Goal: Information Seeking & Learning: Learn about a topic

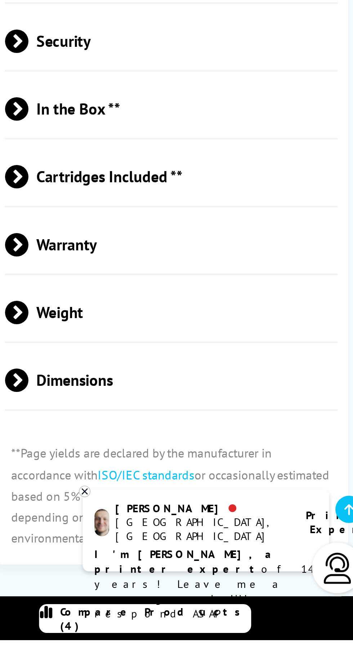
scroll to position [1099, 0]
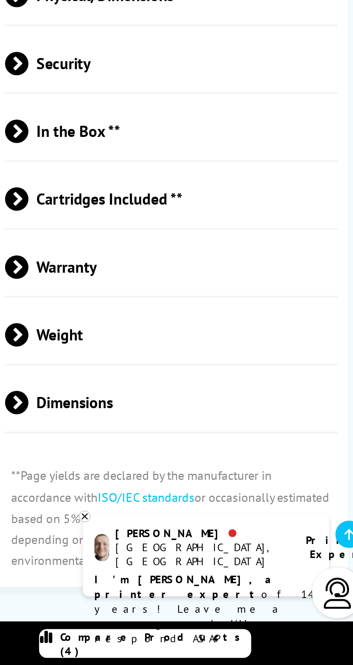
click at [197, 477] on span "Warranty" at bounding box center [261, 481] width 154 height 27
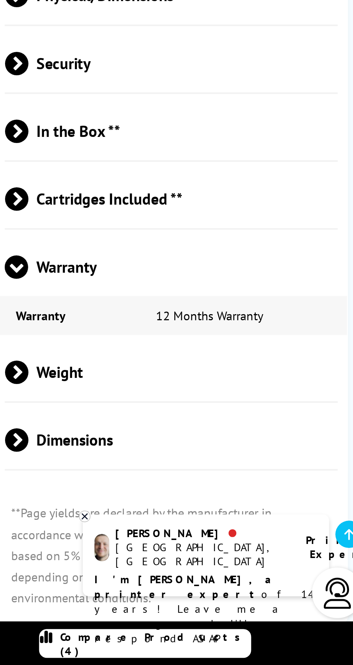
click at [197, 523] on span "Weight" at bounding box center [261, 529] width 154 height 27
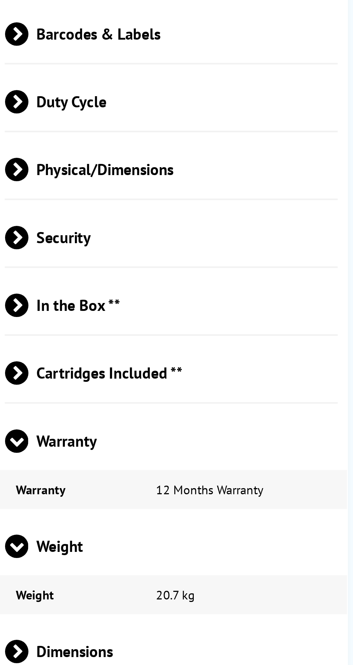
click at [210, 342] on span "Physical/Dimensions" at bounding box center [261, 355] width 154 height 27
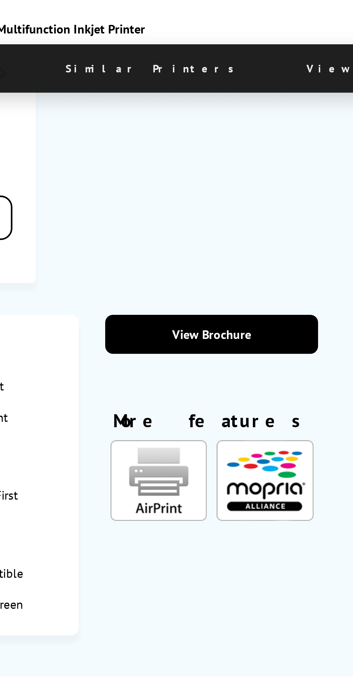
scroll to position [0, 0]
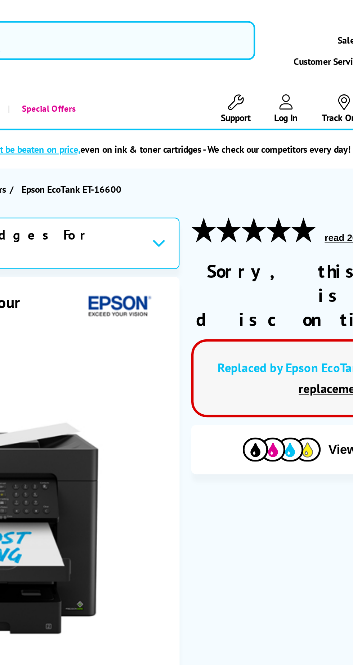
click at [204, 22] on input "search" at bounding box center [174, 19] width 134 height 18
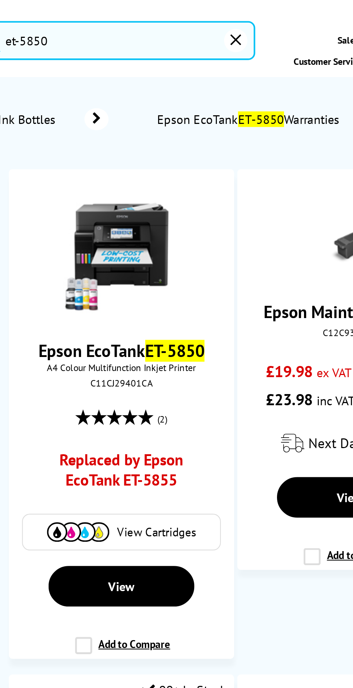
type input "et-5850"
click at [188, 131] on img at bounding box center [179, 118] width 54 height 54
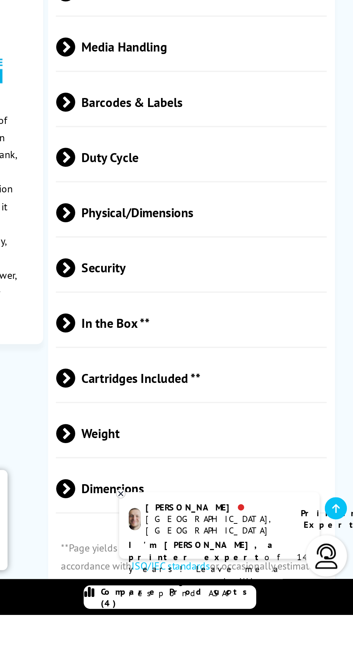
scroll to position [1127, 0]
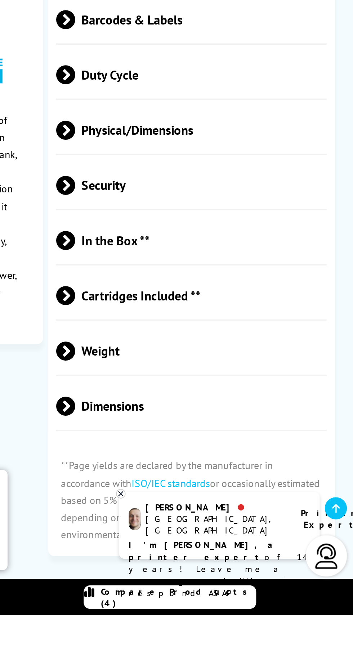
click at [250, 377] on span "Physical/Dimensions" at bounding box center [261, 390] width 154 height 27
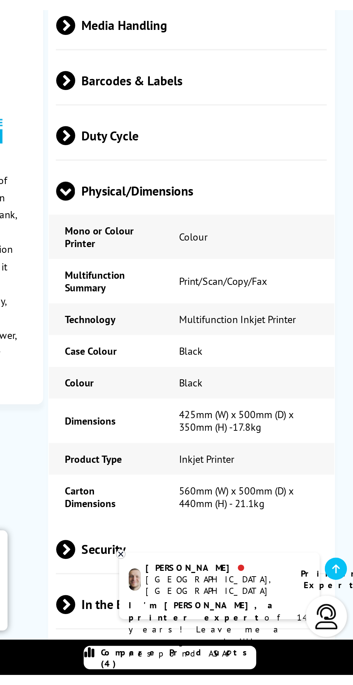
scroll to position [1143, 0]
